Goal: Task Accomplishment & Management: Manage account settings

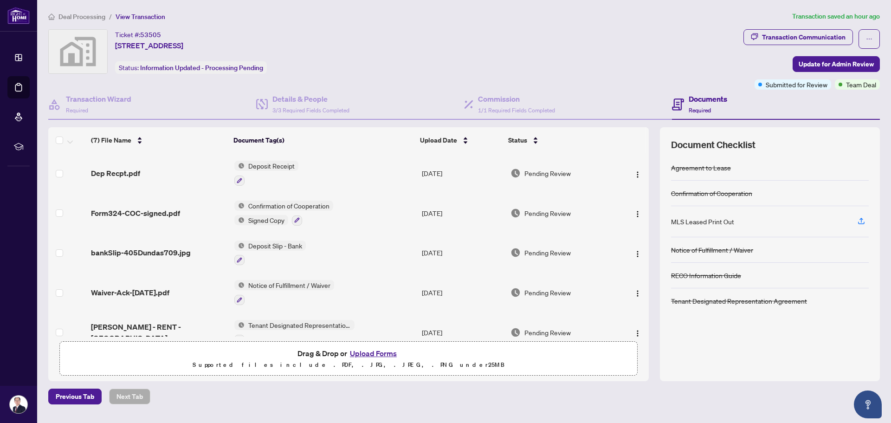
scroll to position [11, 0]
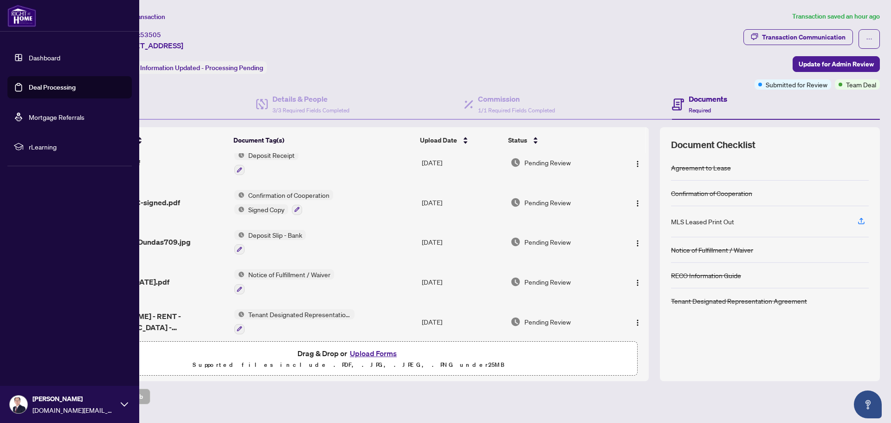
click at [38, 87] on link "Deal Processing" at bounding box center [52, 87] width 47 height 8
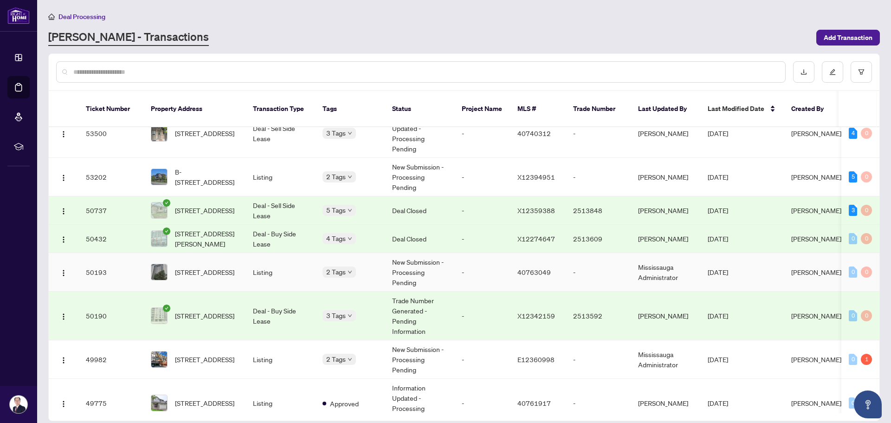
scroll to position [139, 0]
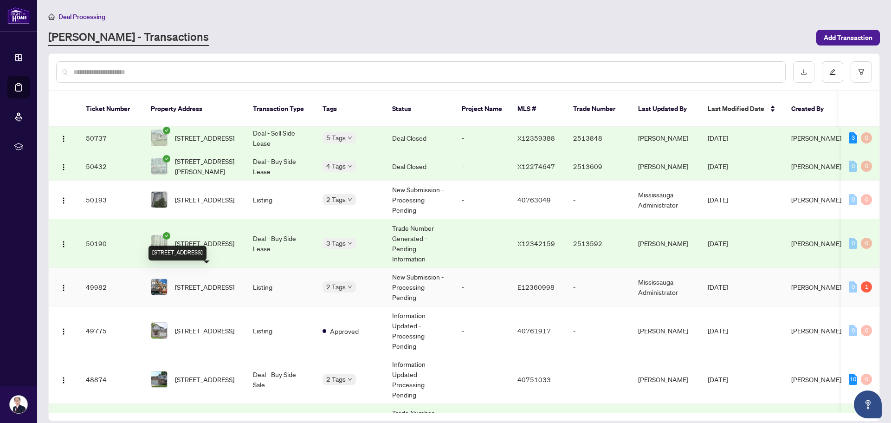
click at [234, 282] on span "[STREET_ADDRESS]" at bounding box center [204, 287] width 59 height 10
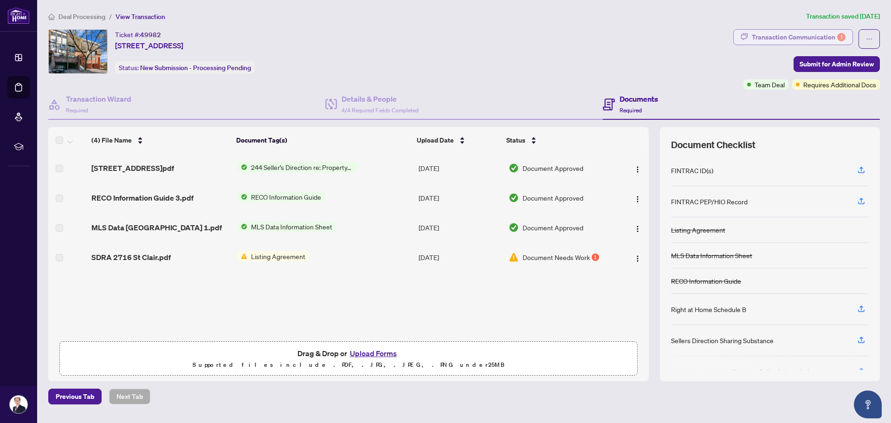
click at [807, 30] on div "Transaction Communication 1" at bounding box center [799, 37] width 94 height 15
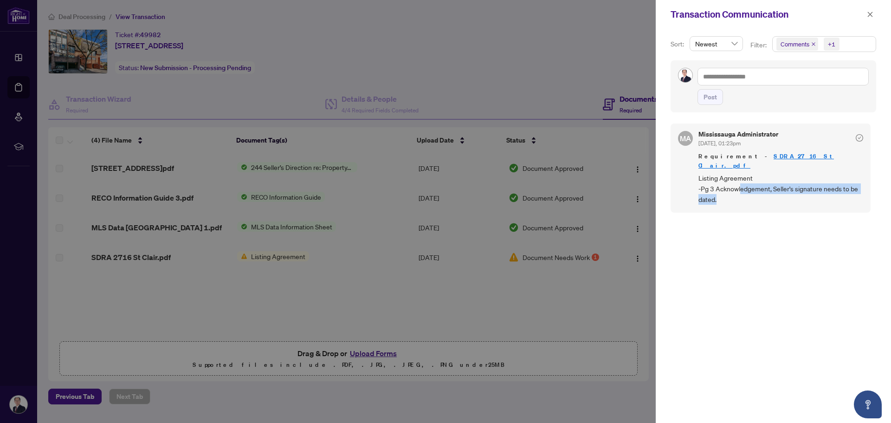
drag, startPoint x: 741, startPoint y: 180, endPoint x: 794, endPoint y: 189, distance: 53.7
click at [794, 189] on span "Listing Agreement -Pg 3 Acknowledgement, Seller's signature needs to be dated." at bounding box center [781, 189] width 165 height 33
click at [782, 204] on div "MA Mississauga Administrator [DATE], 01:23pm Requirement - SDRA 2716 St Clair.p…" at bounding box center [774, 267] width 206 height 299
click at [20, 87] on div at bounding box center [445, 211] width 891 height 423
click at [873, 13] on icon "close" at bounding box center [870, 14] width 7 height 7
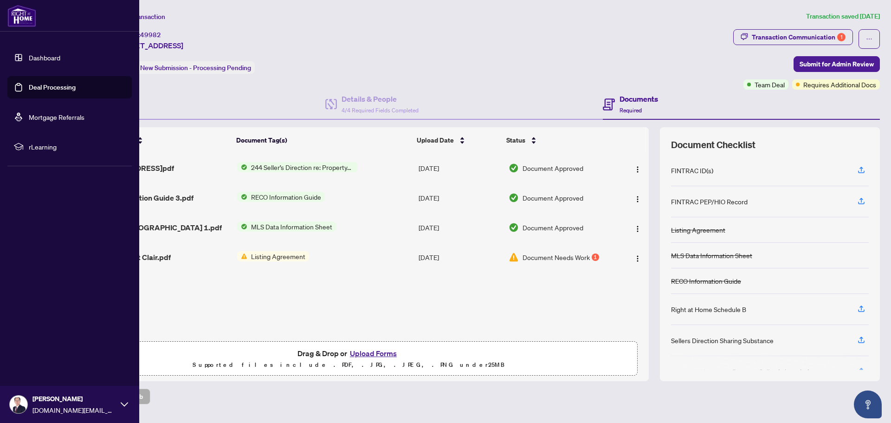
click at [46, 85] on link "Deal Processing" at bounding box center [52, 87] width 47 height 8
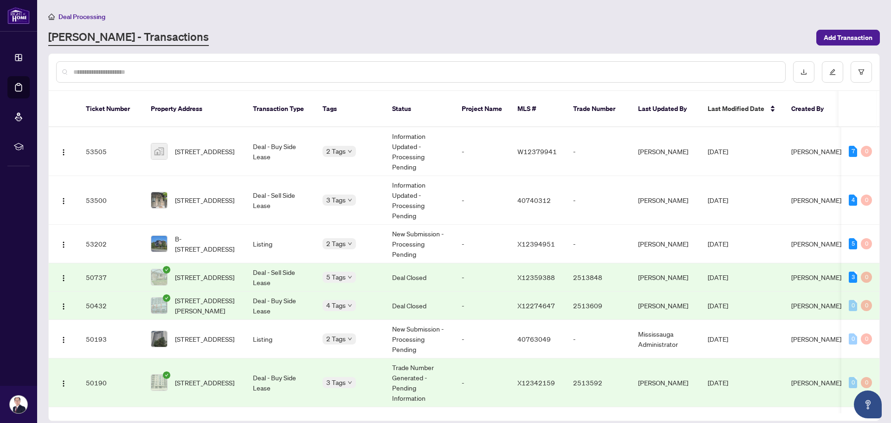
click at [272, 36] on div "[PERSON_NAME] - Transactions" at bounding box center [429, 37] width 763 height 17
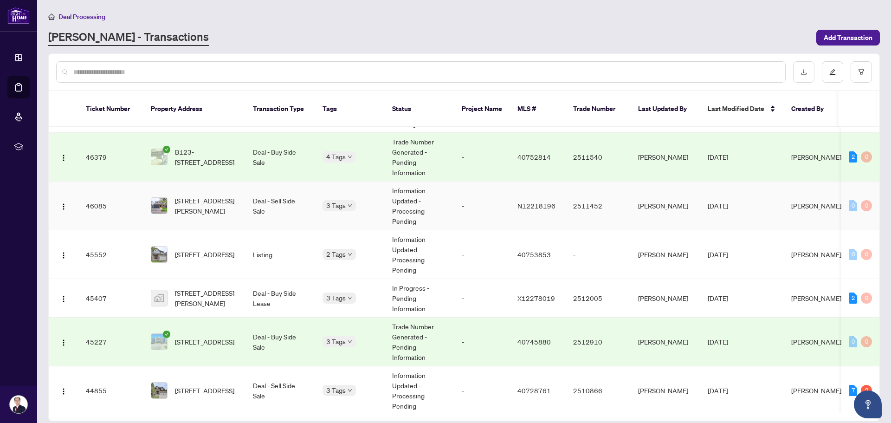
scroll to position [709, 0]
